Goal: Information Seeking & Learning: Learn about a topic

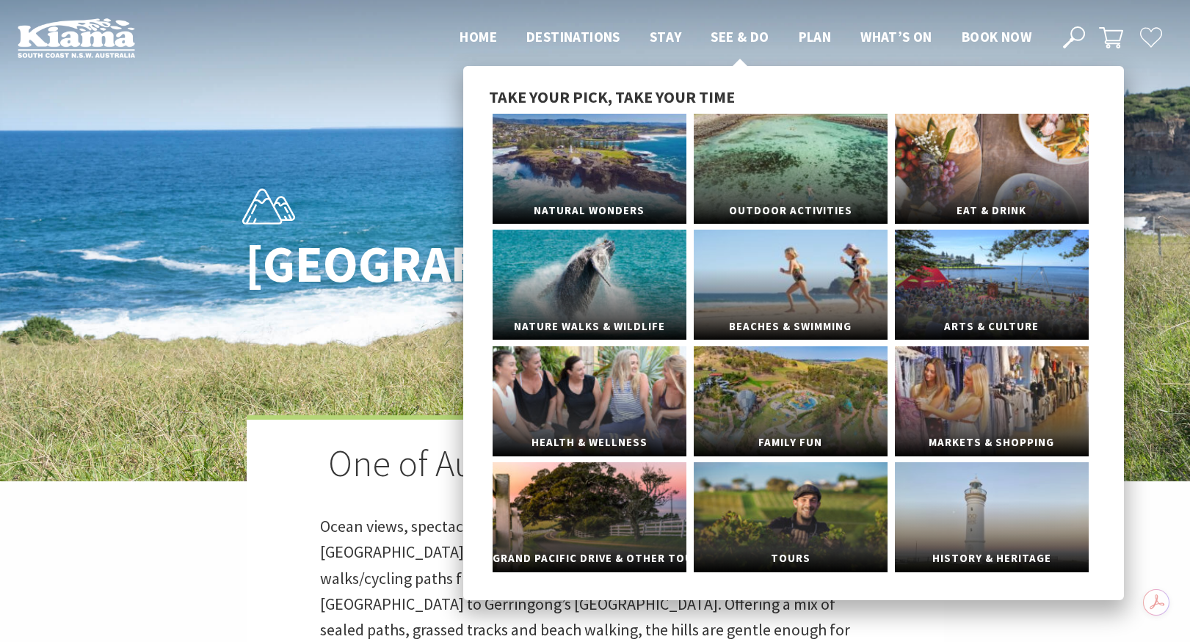
click at [738, 34] on span "See & Do" at bounding box center [740, 37] width 58 height 18
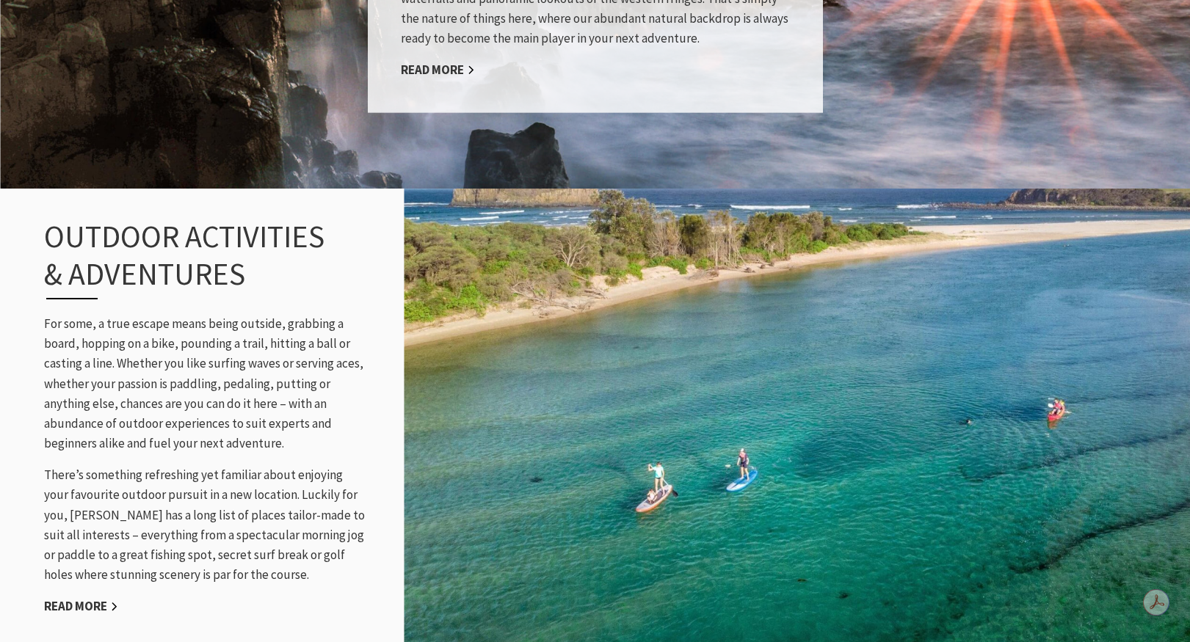
scroll to position [1148, 0]
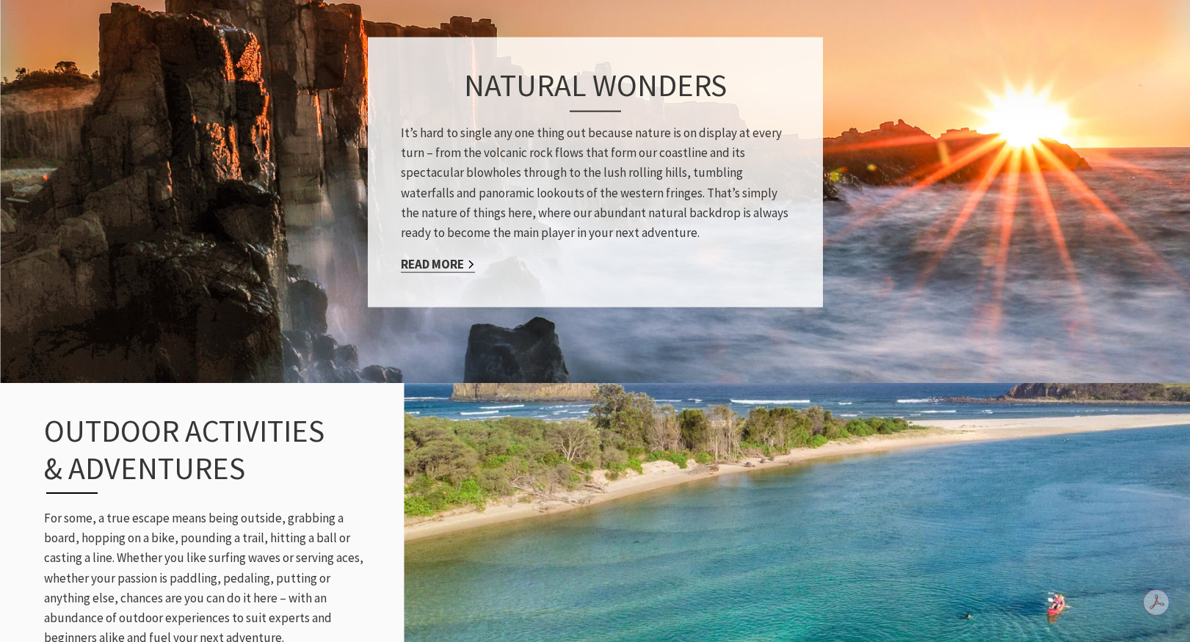
click at [433, 264] on link "Read More" at bounding box center [438, 264] width 74 height 17
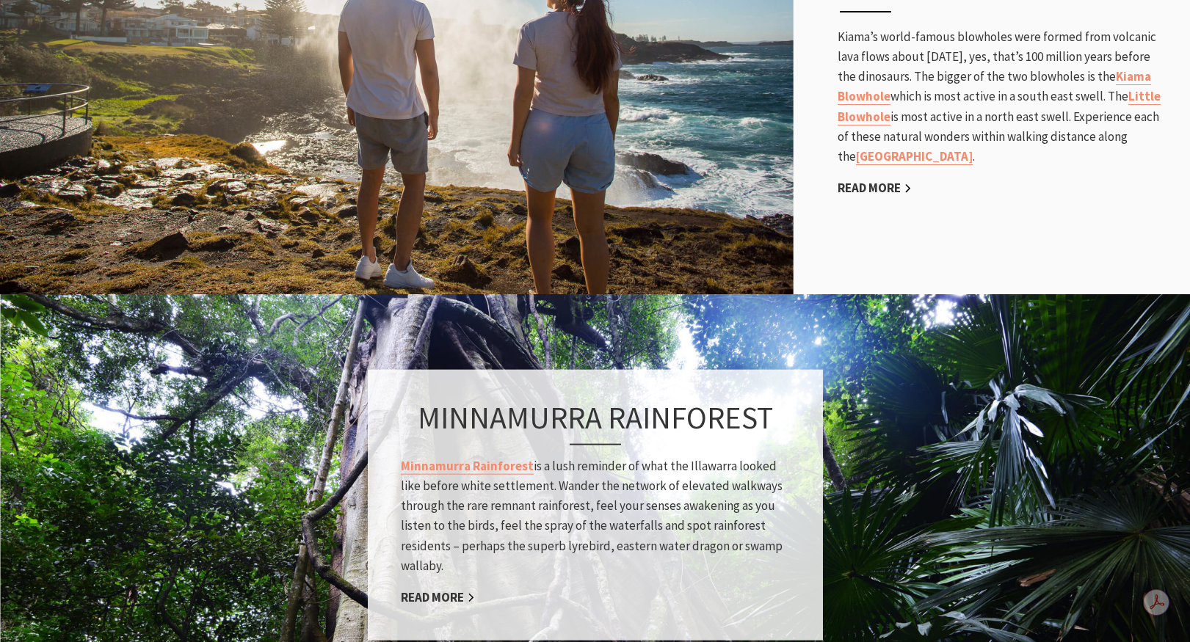
scroll to position [823, 0]
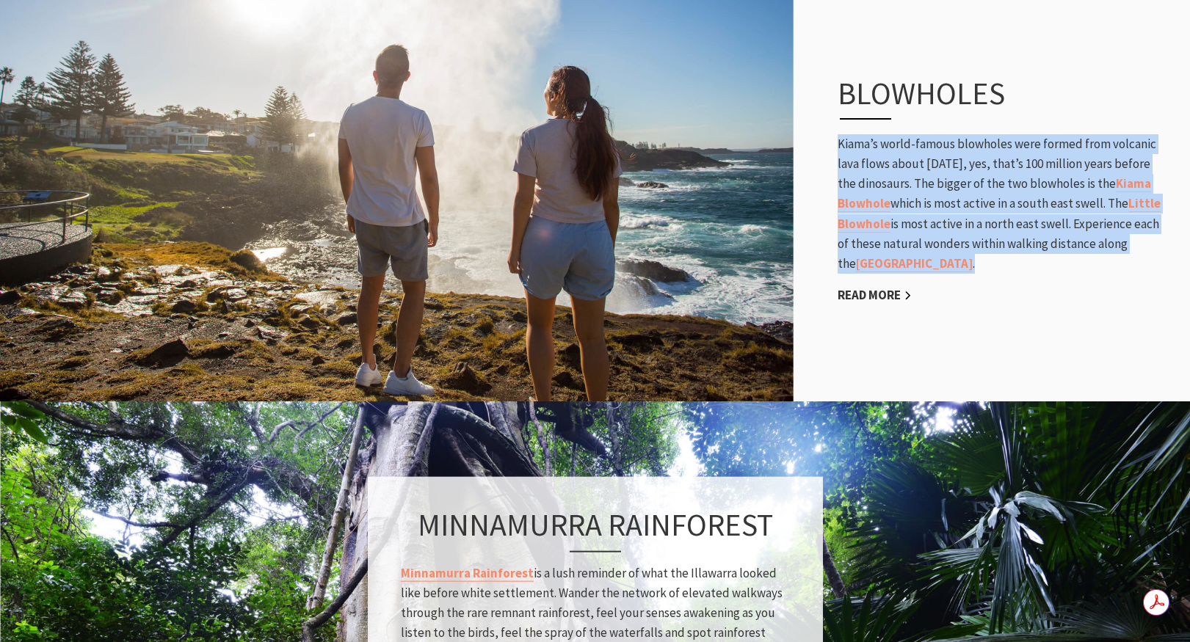
drag, startPoint x: 838, startPoint y: 148, endPoint x: 1087, endPoint y: 262, distance: 273.9
click at [1087, 262] on p "Kiama’s world-famous blowholes were formed from volcanic lava flows about [DATE…" at bounding box center [999, 203] width 323 height 139
copy p "Kiama’s world-famous blowholes were formed from volcanic lava flows about [DATE…"
click at [859, 145] on p "Kiama’s world-famous blowholes were formed from volcanic lava flows about [DATE…" at bounding box center [999, 203] width 323 height 139
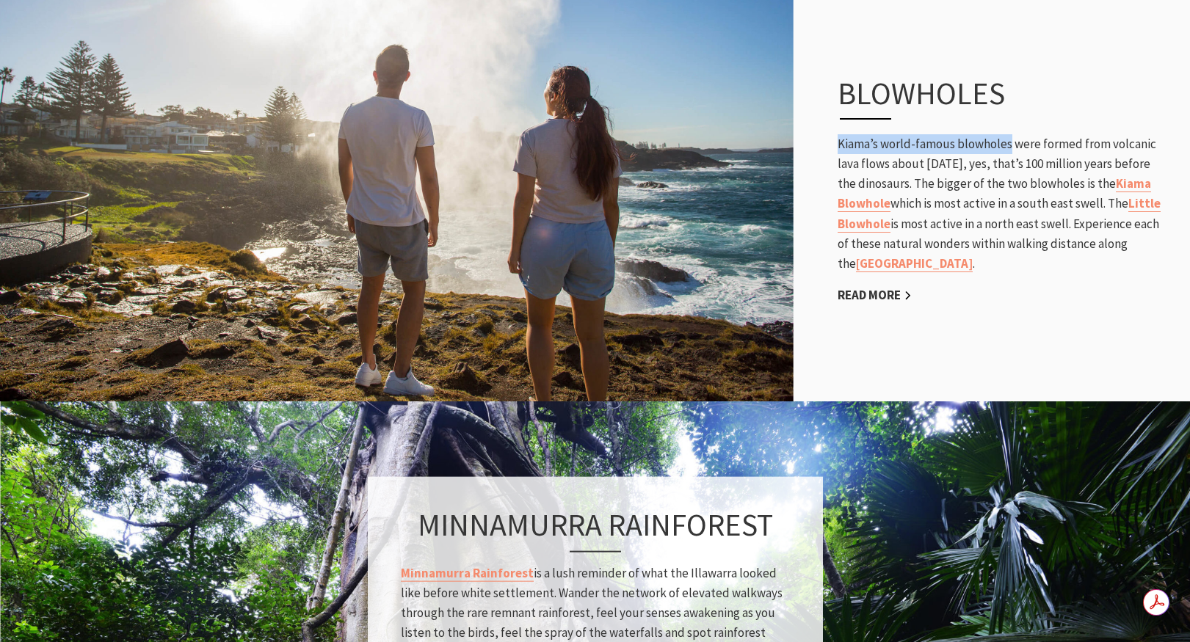
drag, startPoint x: 838, startPoint y: 144, endPoint x: 1009, endPoint y: 142, distance: 171.0
click at [1009, 142] on p "Kiama’s world-famous blowholes were formed from volcanic lava flows about [DATE…" at bounding box center [999, 203] width 323 height 139
copy p "[PERSON_NAME]’s world-famous blowholes"
click at [871, 295] on link "Read More" at bounding box center [875, 295] width 74 height 17
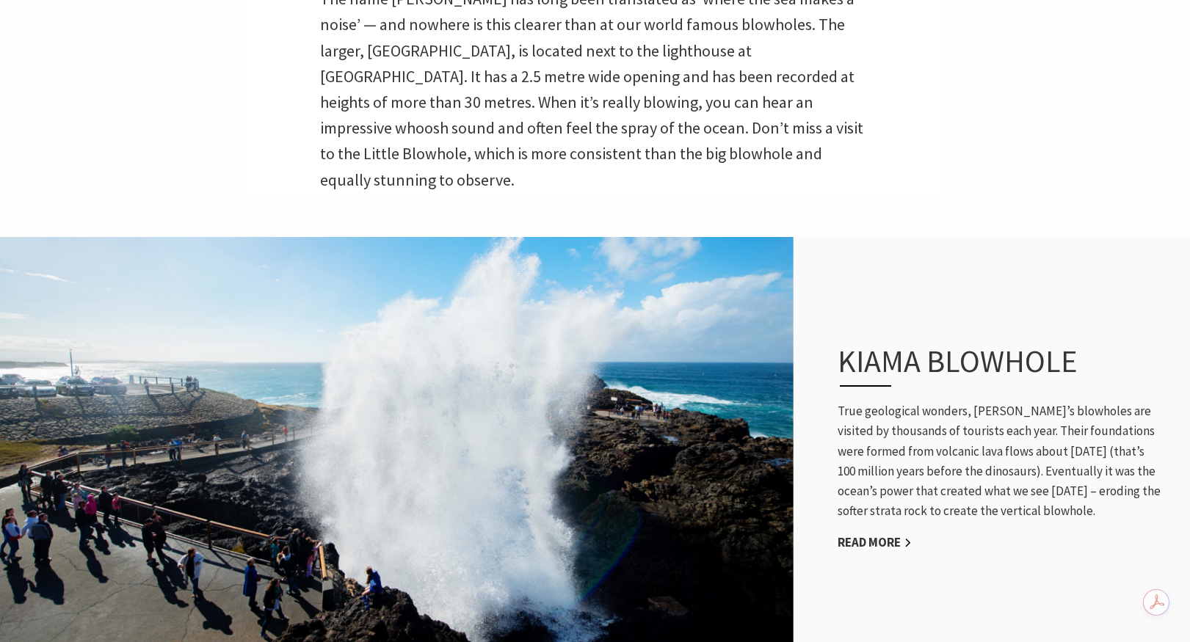
scroll to position [520, 0]
